Goal: Information Seeking & Learning: Find specific page/section

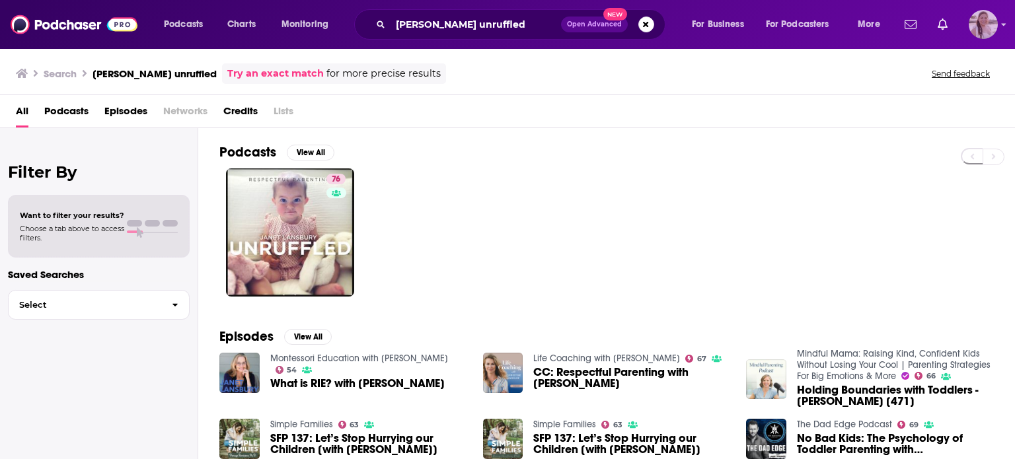
click at [1003, 22] on icon "Show profile menu" at bounding box center [1003, 24] width 5 height 8
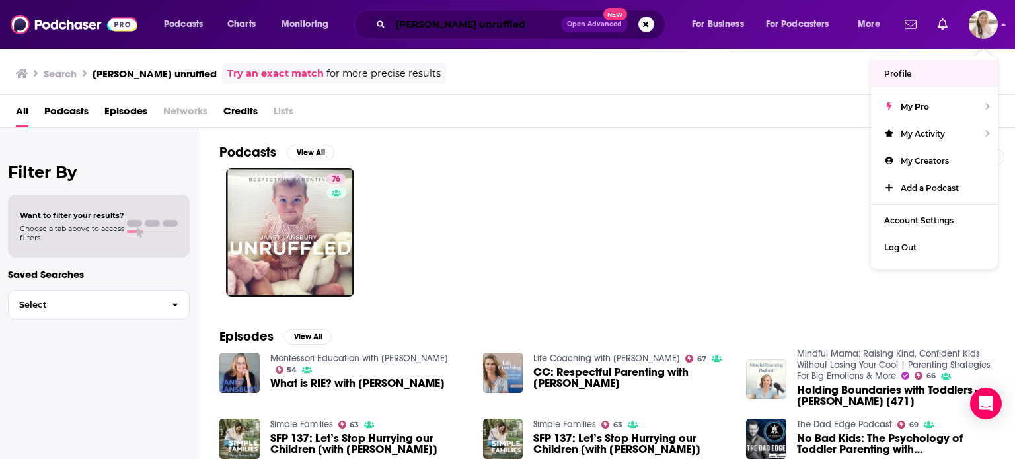
click at [488, 29] on input "[PERSON_NAME] unruffled" at bounding box center [475, 24] width 170 height 21
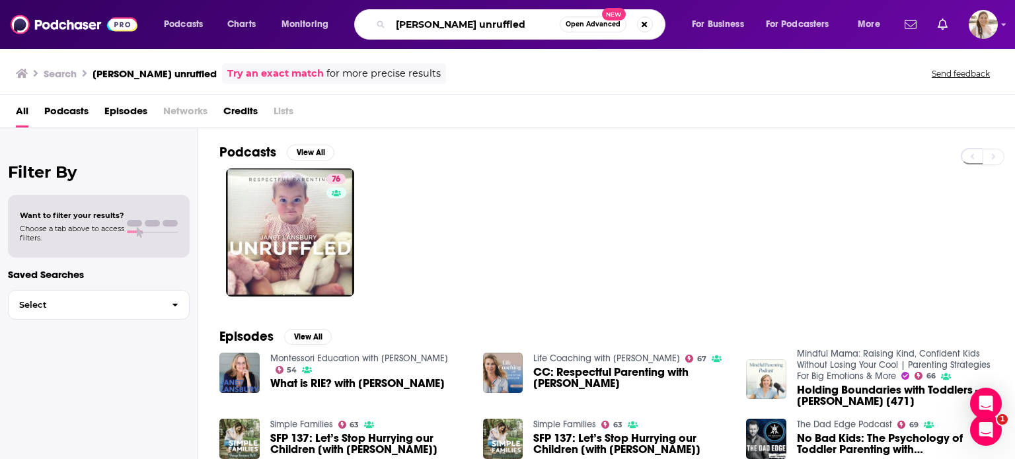
click at [488, 29] on input "[PERSON_NAME] unruffled" at bounding box center [474, 24] width 169 height 21
type input "gojo and golic"
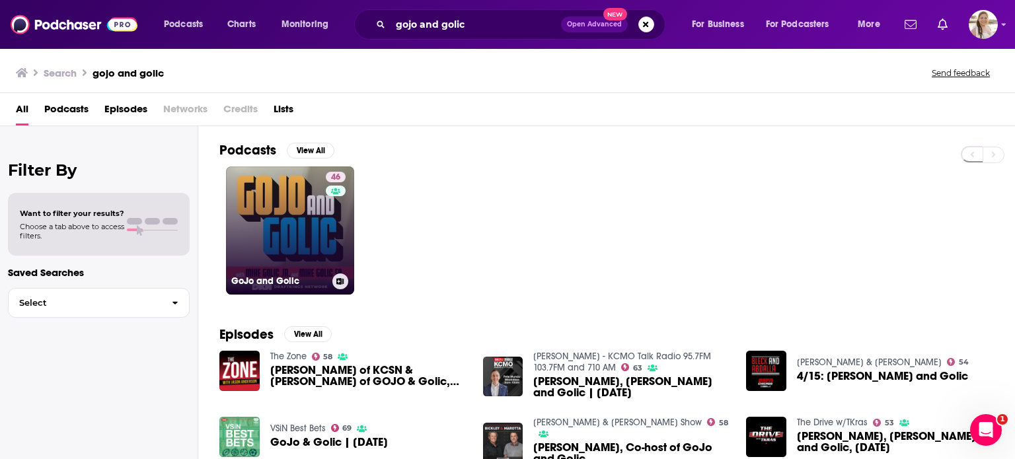
click at [299, 231] on link "46 GoJo and Golic" at bounding box center [290, 230] width 128 height 128
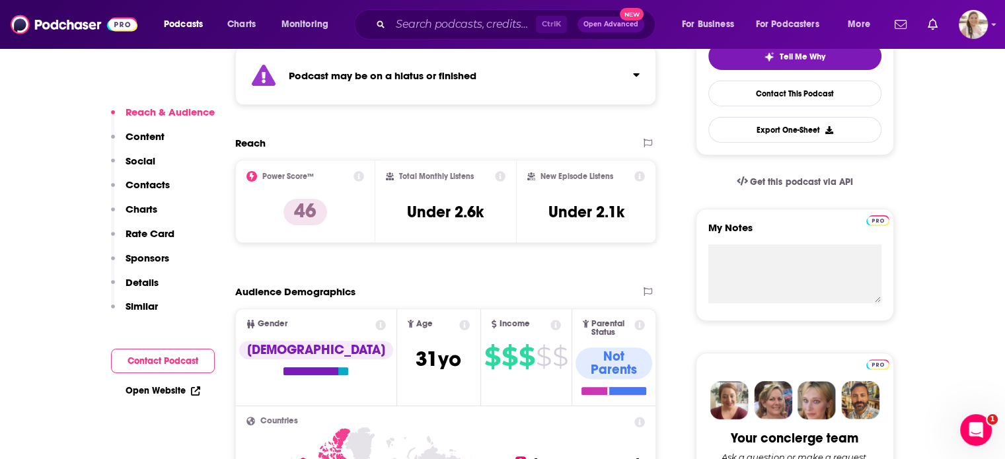
scroll to position [330, 0]
